Goal: Information Seeking & Learning: Find specific fact

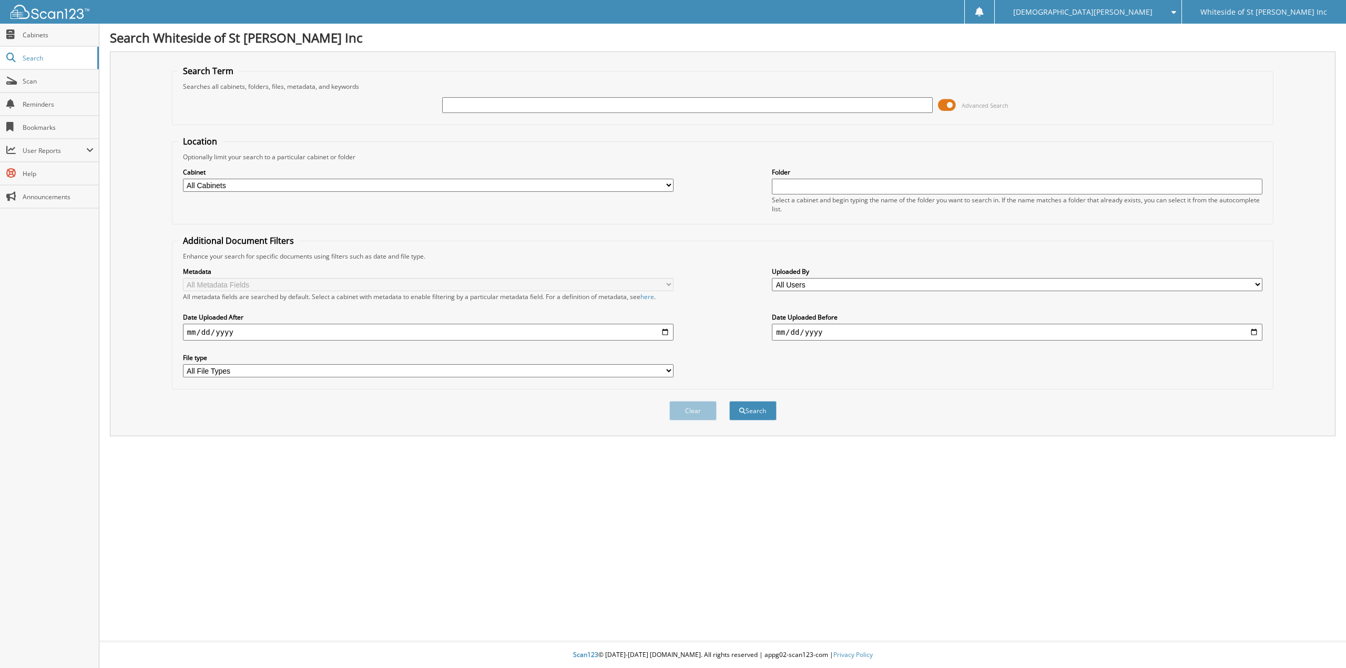
click at [493, 103] on input "text" at bounding box center [687, 105] width 490 height 16
type input "[PERSON_NAME]"
click at [729, 401] on button "Search" at bounding box center [752, 410] width 47 height 19
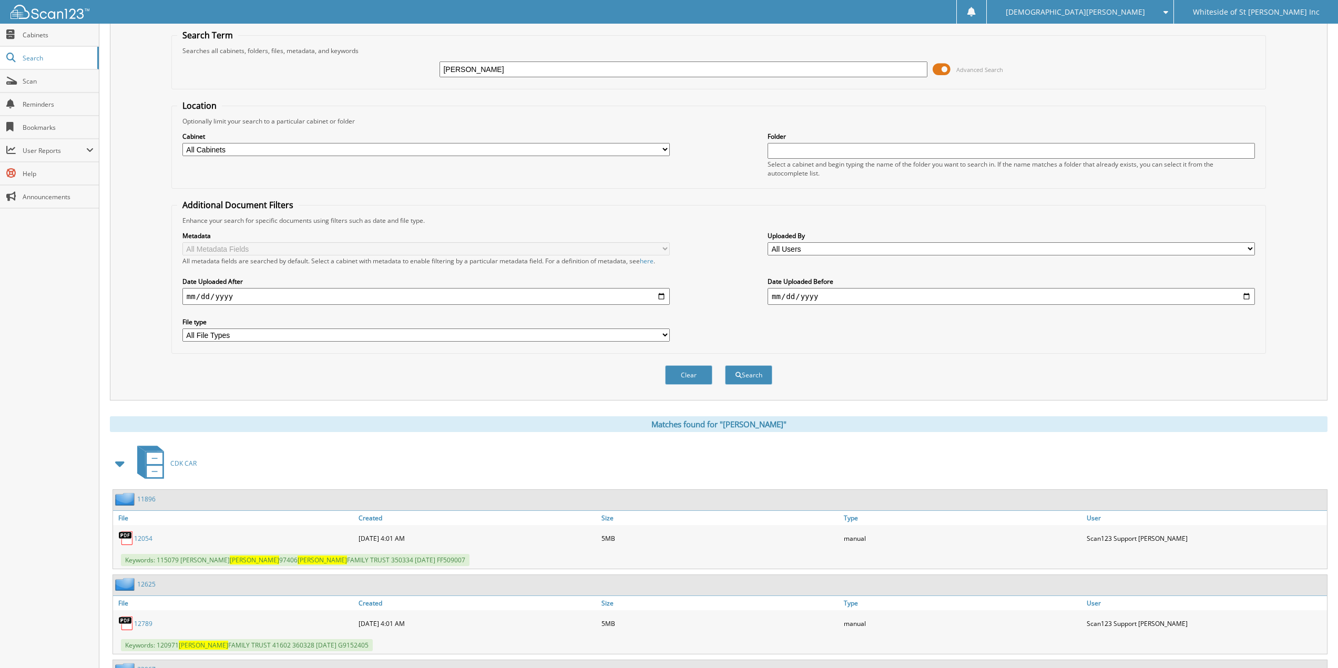
scroll to position [224, 0]
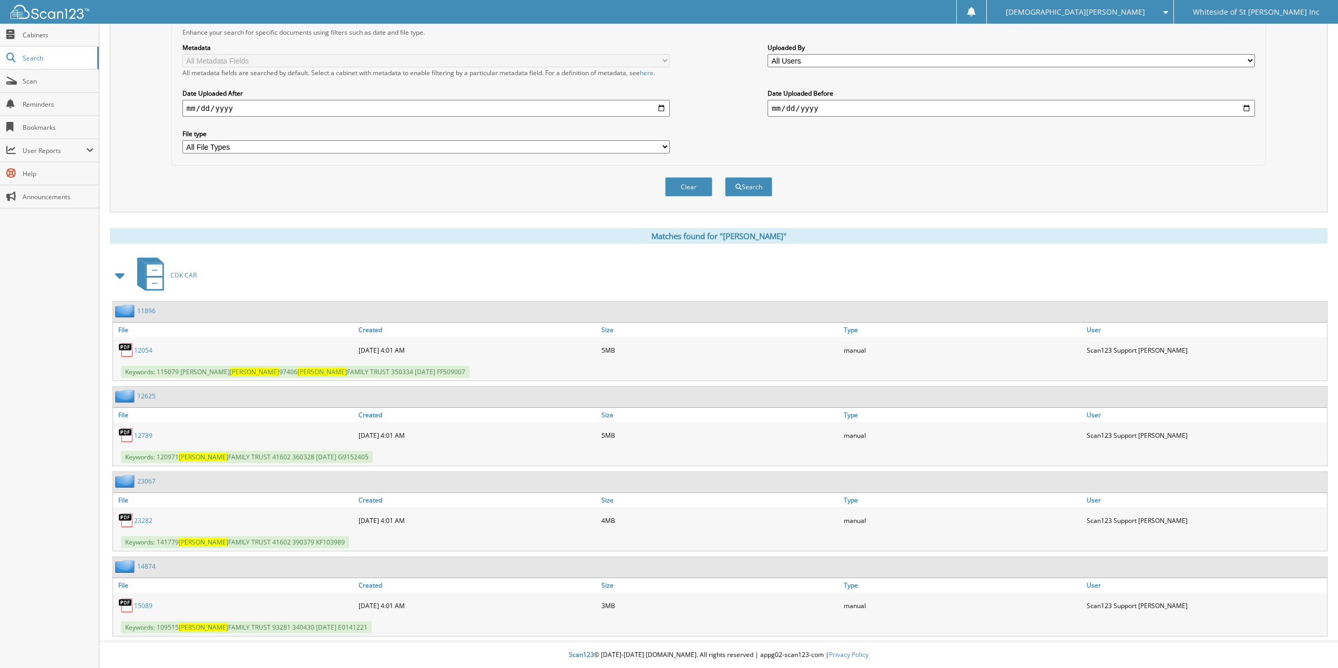
click at [144, 521] on link "23282" at bounding box center [143, 520] width 18 height 9
